Goal: Navigation & Orientation: Find specific page/section

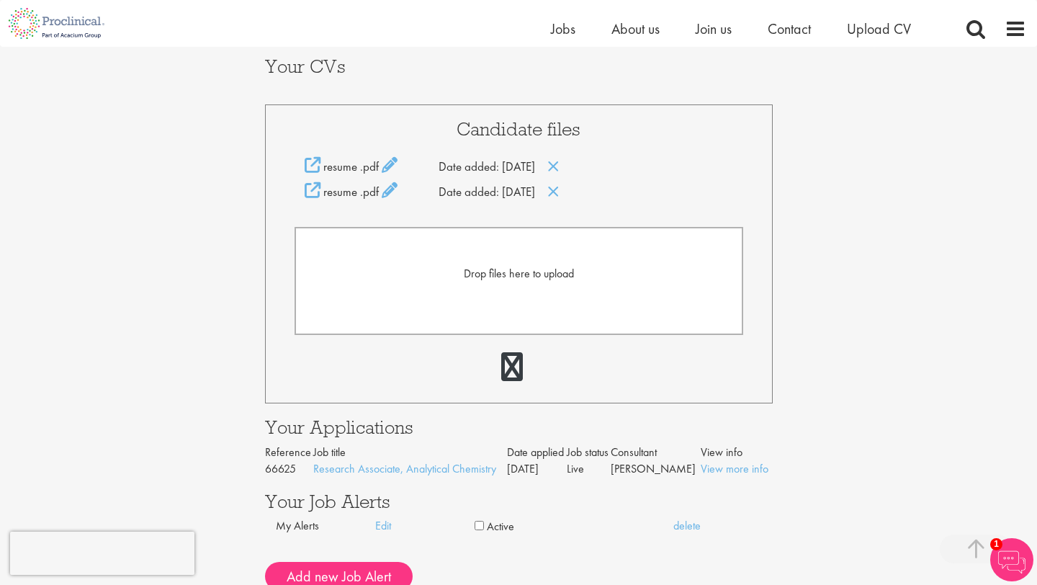
scroll to position [317, 0]
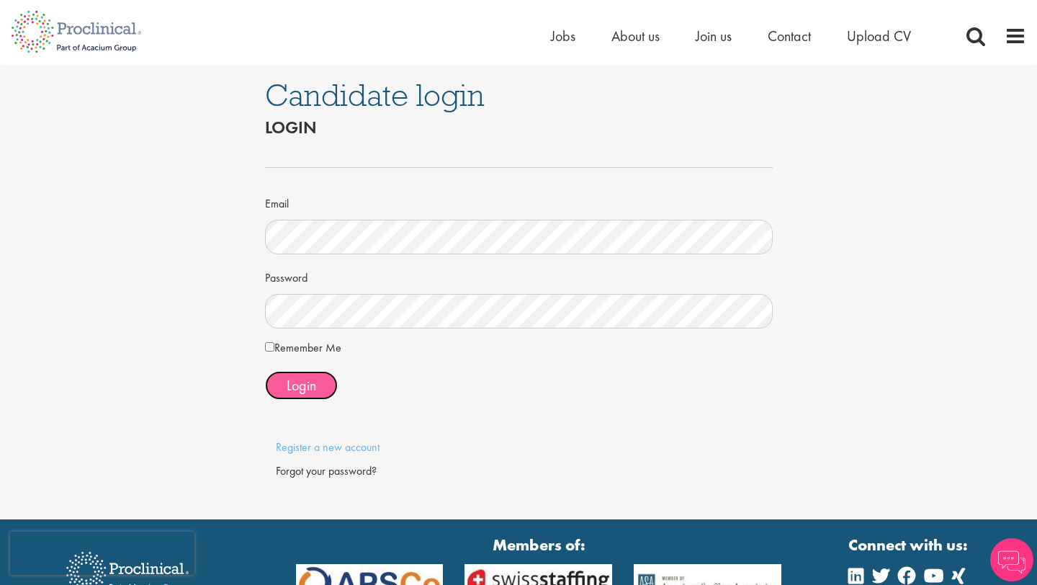
click at [318, 382] on button "Login" at bounding box center [301, 385] width 73 height 29
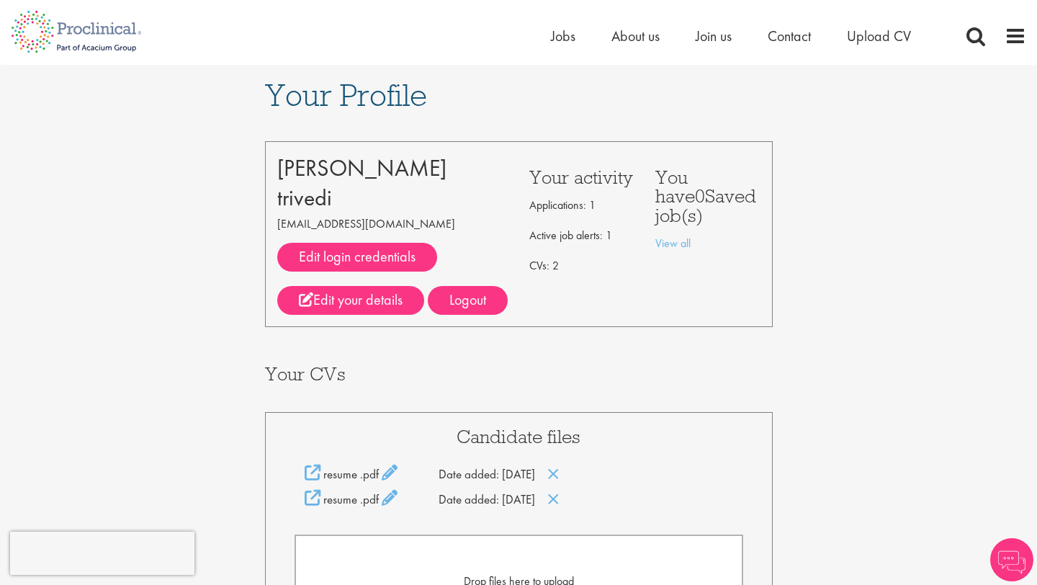
click at [822, 276] on div "Your Profile siddhant trivedi siddhanttrivedi04@gmail.com Edit login credential…" at bounding box center [518, 485] width 1058 height 840
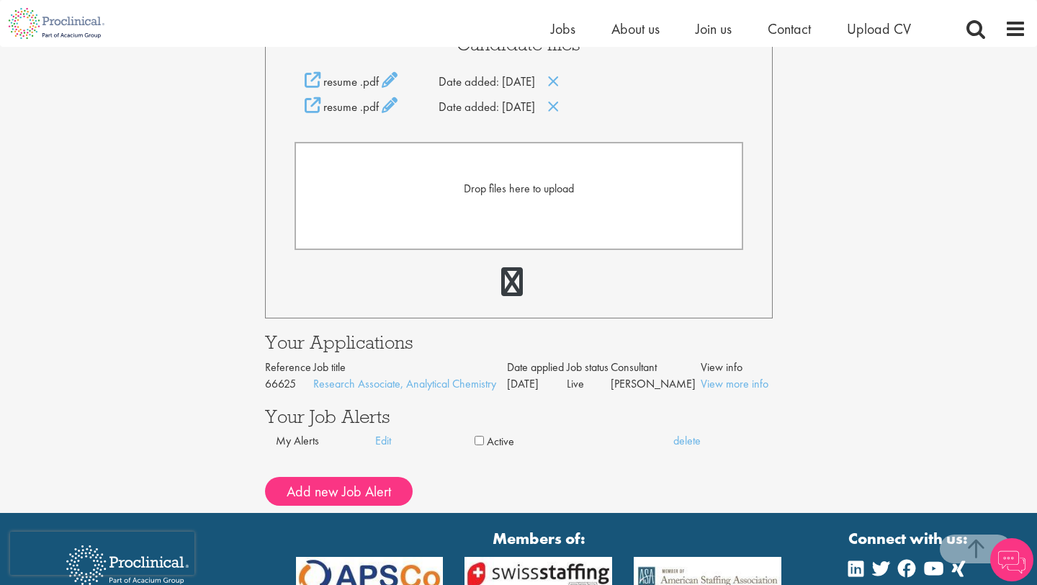
scroll to position [403, 0]
